Goal: Task Accomplishment & Management: Use online tool/utility

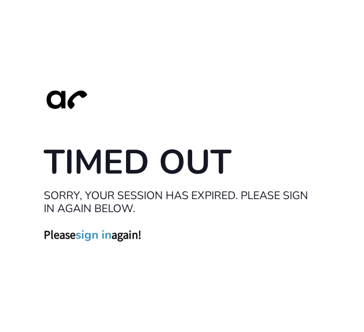
click at [94, 233] on link "sign in" at bounding box center [94, 235] width 36 height 15
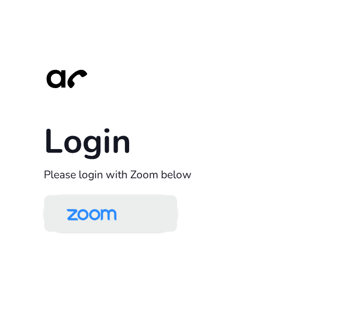
click at [106, 215] on img at bounding box center [92, 215] width 72 height 34
click at [136, 214] on link at bounding box center [110, 213] width 133 height 36
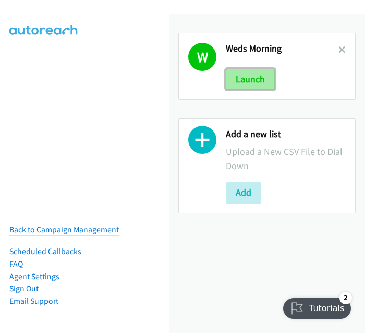
click at [248, 77] on button "Launch" at bounding box center [250, 79] width 49 height 21
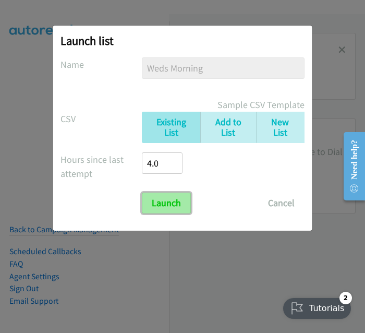
click at [161, 209] on input "Launch" at bounding box center [166, 202] width 49 height 21
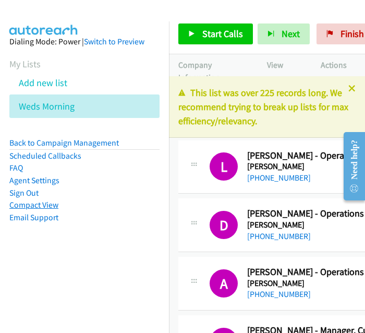
click at [25, 204] on link "Compact View" at bounding box center [33, 205] width 49 height 10
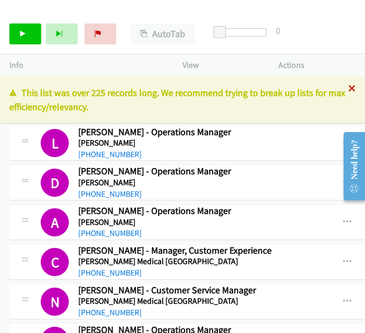
click at [348, 91] on icon at bounding box center [351, 88] width 7 height 7
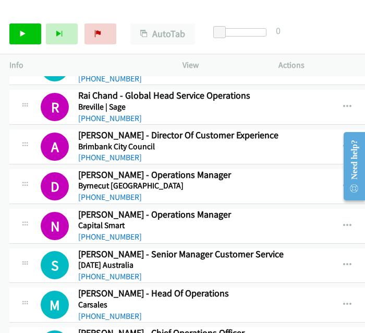
scroll to position [2558, 0]
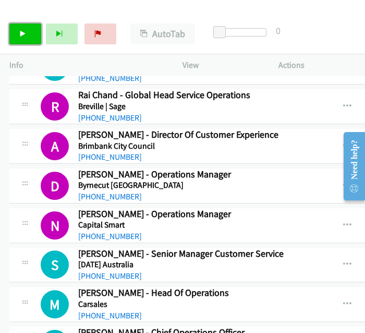
click at [19, 41] on link "Start Calls" at bounding box center [25, 33] width 32 height 21
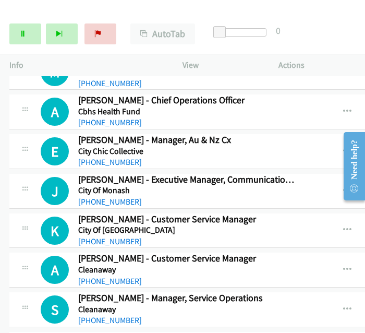
scroll to position [2791, 0]
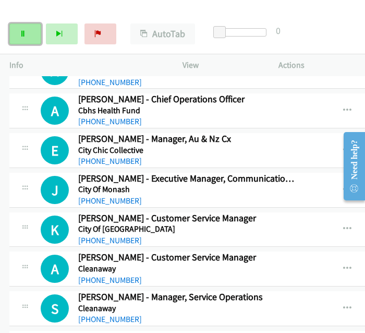
click at [24, 41] on link "Pause" at bounding box center [25, 33] width 32 height 21
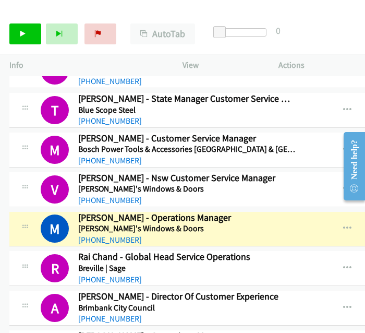
scroll to position [2397, 0]
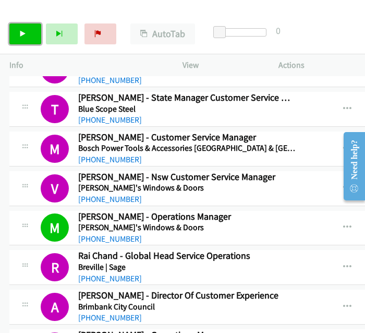
click at [30, 32] on link "Start Calls" at bounding box center [25, 33] width 32 height 21
click at [343, 105] on icon "button" at bounding box center [347, 109] width 8 height 8
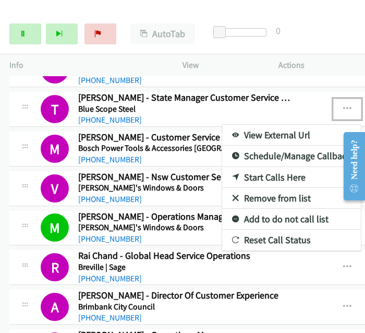
click at [274, 125] on link "View External Url" at bounding box center [291, 135] width 139 height 21
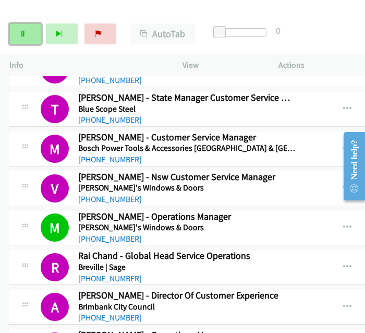
click at [27, 36] on link "Pause" at bounding box center [25, 33] width 32 height 21
click at [31, 35] on link "Start Calls" at bounding box center [25, 33] width 32 height 21
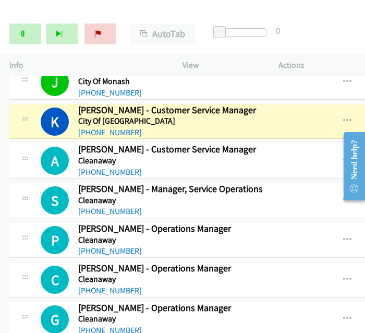
scroll to position [2899, 0]
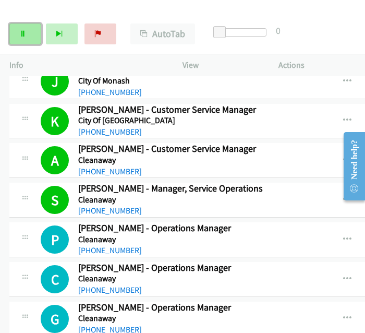
click at [23, 32] on icon at bounding box center [22, 34] width 7 height 7
click at [25, 33] on icon at bounding box center [22, 34] width 7 height 7
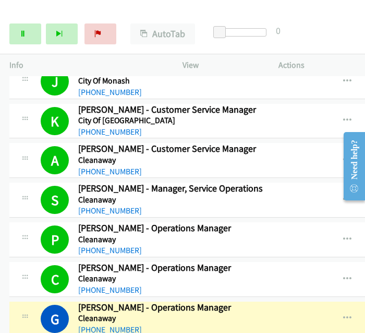
scroll to position [2951, 0]
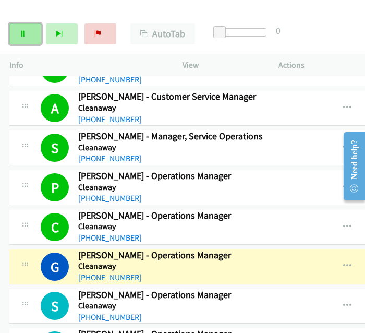
click at [25, 32] on icon at bounding box center [22, 34] width 7 height 7
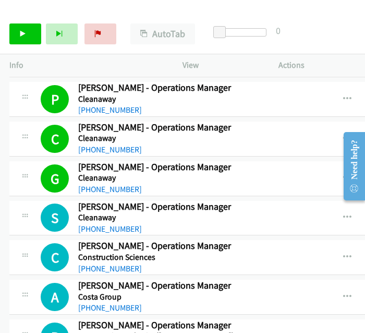
scroll to position [3044, 0]
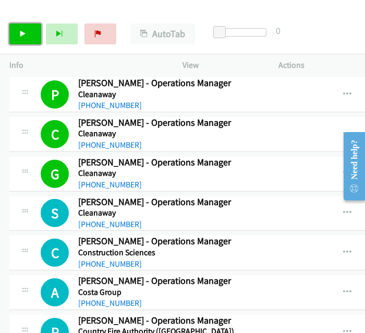
click at [24, 42] on link "Start Calls" at bounding box center [25, 33] width 32 height 21
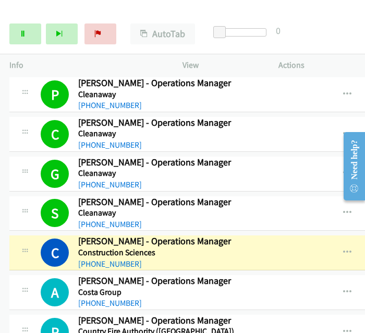
click at [253, 326] on h5 "Country Fire Authority ([GEOGRAPHIC_DATA])" at bounding box center [186, 331] width 217 height 10
click at [343, 248] on icon "button" at bounding box center [347, 252] width 8 height 8
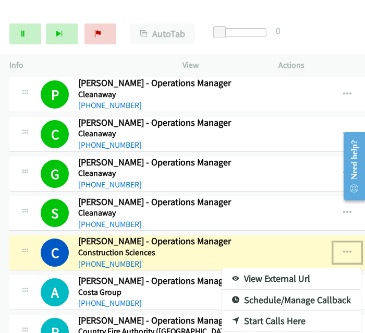
click at [267, 268] on link "View External Url" at bounding box center [291, 278] width 139 height 21
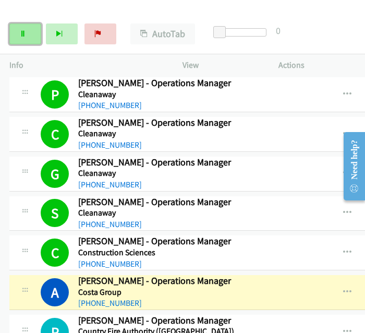
click at [29, 41] on link "Pause" at bounding box center [25, 33] width 32 height 21
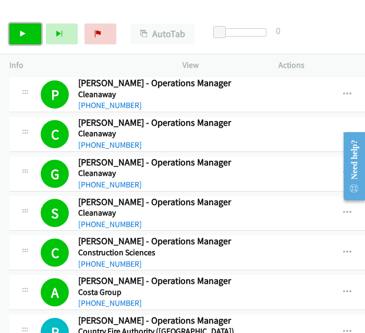
click at [25, 40] on link "Start Calls" at bounding box center [25, 33] width 32 height 21
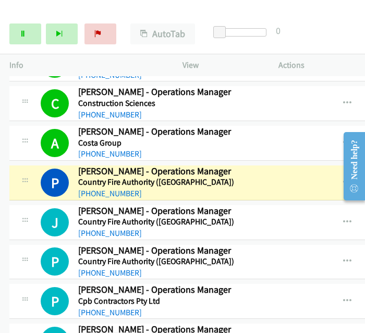
scroll to position [3198, 0]
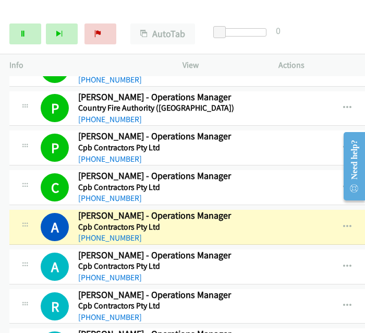
scroll to position [3347, 0]
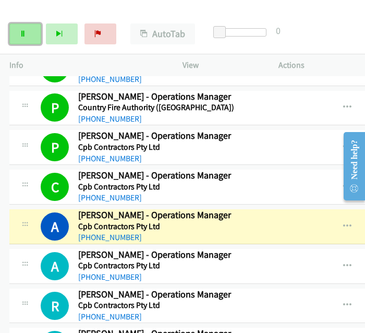
click at [24, 31] on icon at bounding box center [22, 34] width 7 height 7
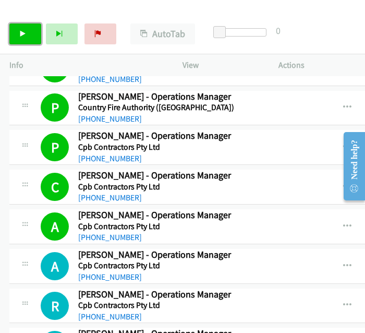
click at [29, 37] on link "Start Calls" at bounding box center [25, 33] width 32 height 21
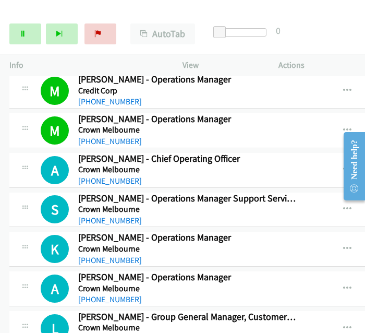
scroll to position [3689, 0]
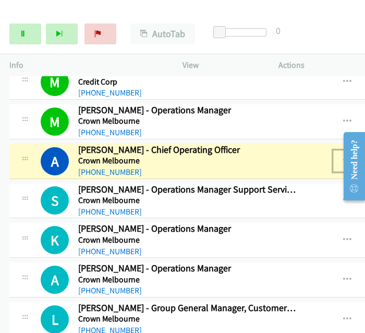
click at [333, 150] on button "button" at bounding box center [347, 160] width 28 height 21
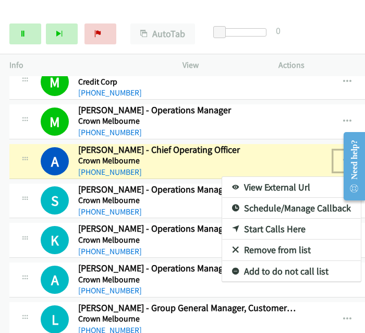
click at [267, 177] on link "View External Url" at bounding box center [291, 187] width 139 height 21
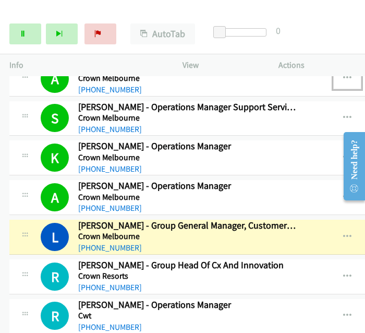
scroll to position [3793, 0]
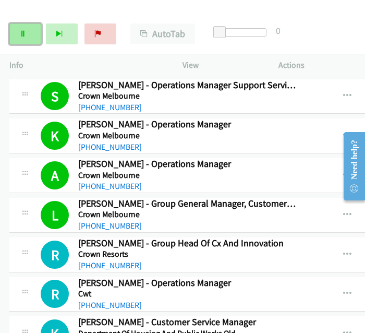
click at [30, 34] on link "Pause" at bounding box center [25, 33] width 32 height 21
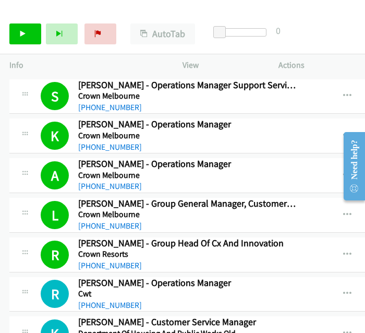
click at [276, 316] on div "K Callback Scheduled [PERSON_NAME] - Customer Service Manager Department Of Hou…" at bounding box center [157, 333] width 296 height 34
click at [261, 314] on td "K Callback Scheduled [PERSON_NAME] - Customer Service Manager Department Of Hou…" at bounding box center [286, 334] width 572 height 40
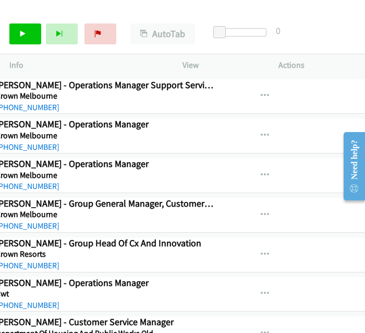
scroll to position [3793, 82]
click at [251, 125] on button "button" at bounding box center [265, 135] width 28 height 21
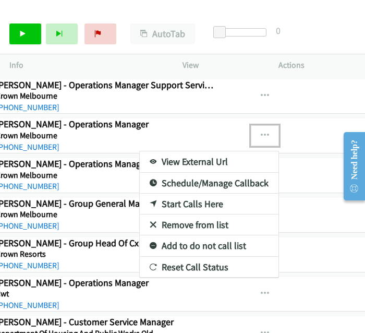
drag, startPoint x: 99, startPoint y: 8, endPoint x: 358, endPoint y: 102, distance: 275.5
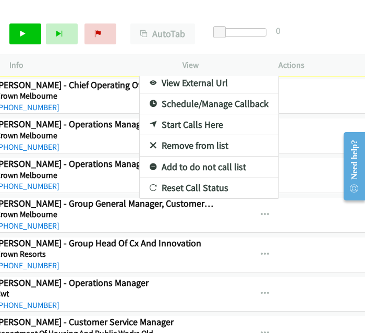
scroll to position [3811, 82]
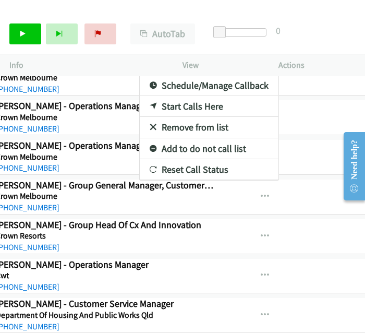
click at [278, 295] on div at bounding box center [182, 166] width 365 height 333
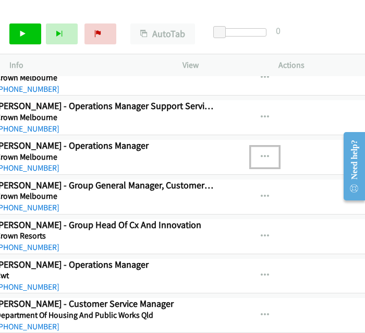
click at [251, 146] on button "button" at bounding box center [265, 156] width 28 height 21
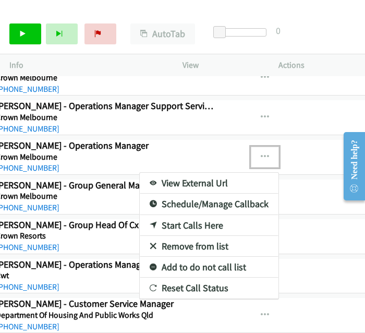
click at [156, 173] on link "View External Url" at bounding box center [209, 183] width 139 height 21
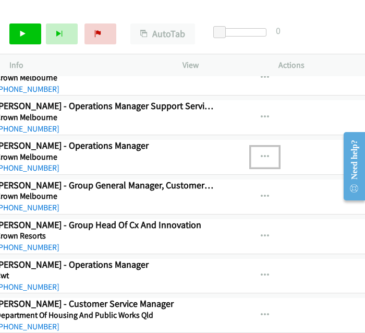
click at [251, 146] on button "button" at bounding box center [265, 156] width 28 height 21
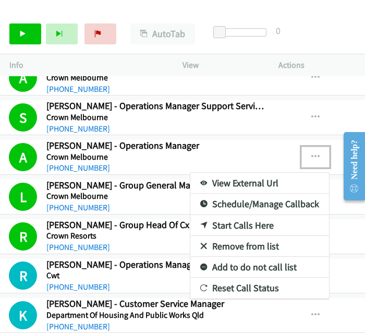
scroll to position [3811, 1]
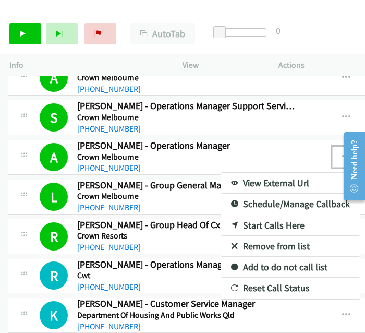
click at [329, 143] on div at bounding box center [182, 166] width 365 height 333
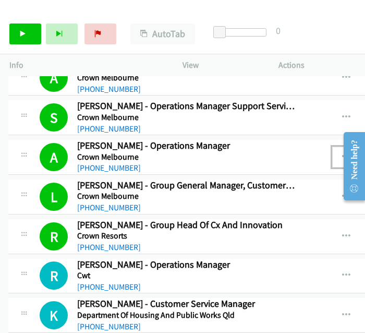
click at [332, 146] on button "button" at bounding box center [346, 156] width 28 height 21
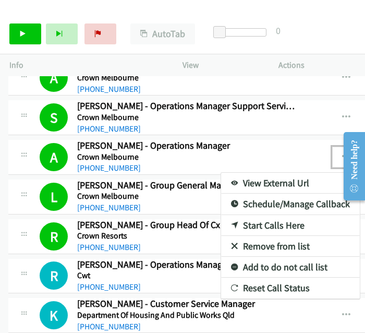
click at [285, 173] on link "View External Url" at bounding box center [290, 183] width 139 height 21
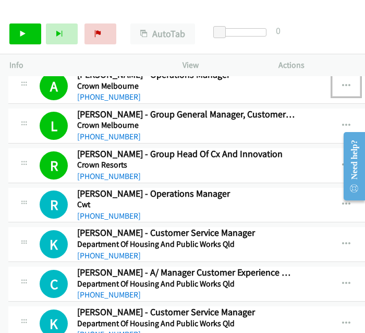
scroll to position [3903, 1]
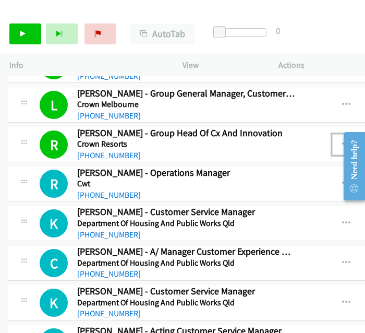
click at [342, 140] on icon "button" at bounding box center [346, 144] width 8 height 8
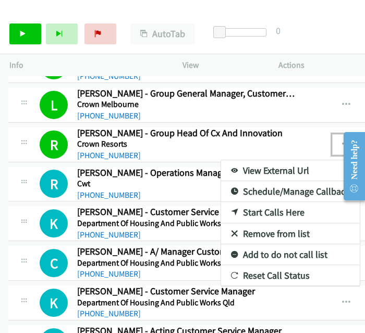
click at [243, 160] on link "View External Url" at bounding box center [290, 170] width 139 height 21
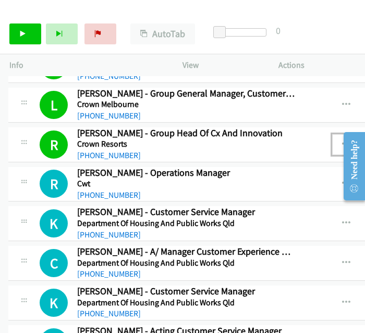
click at [342, 140] on icon "button" at bounding box center [346, 144] width 8 height 8
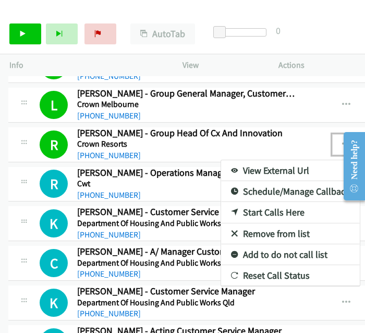
click at [332, 122] on div at bounding box center [182, 166] width 365 height 333
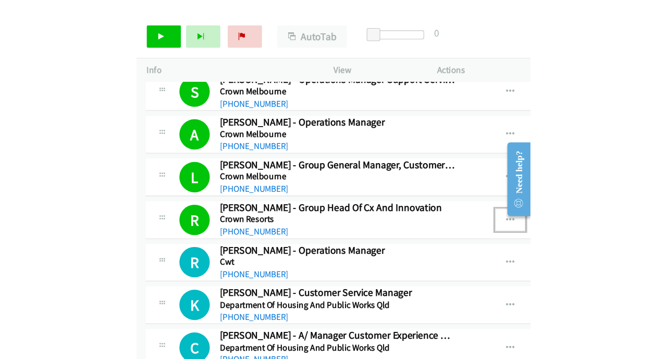
scroll to position [3844, 1]
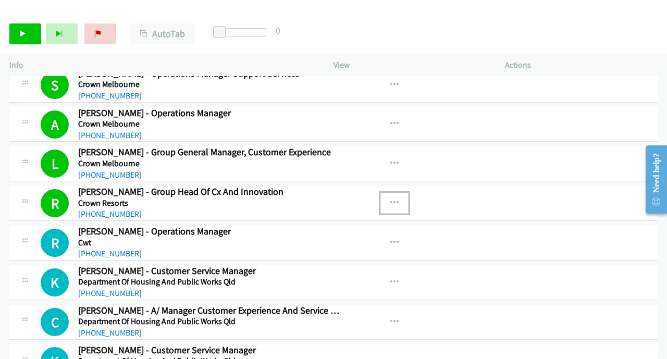
scroll to position [3844, 0]
